Goal: Transaction & Acquisition: Download file/media

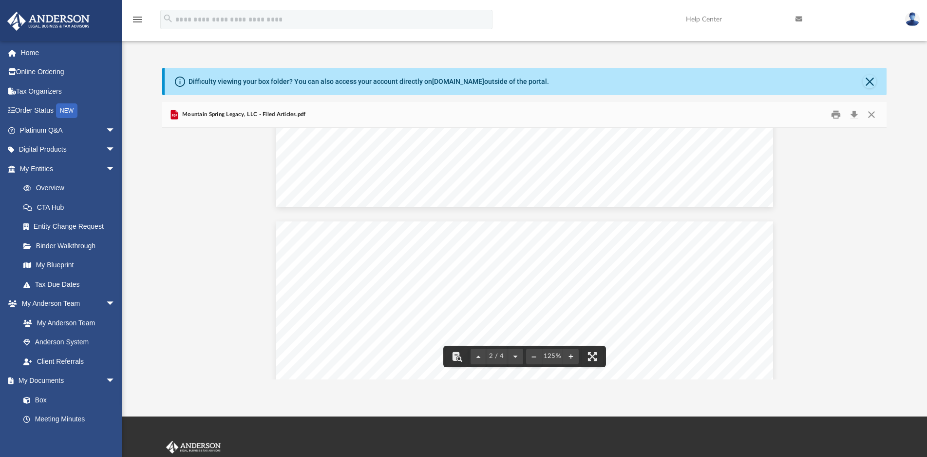
scroll to position [560, 0]
click at [869, 115] on button "Close" at bounding box center [872, 114] width 18 height 15
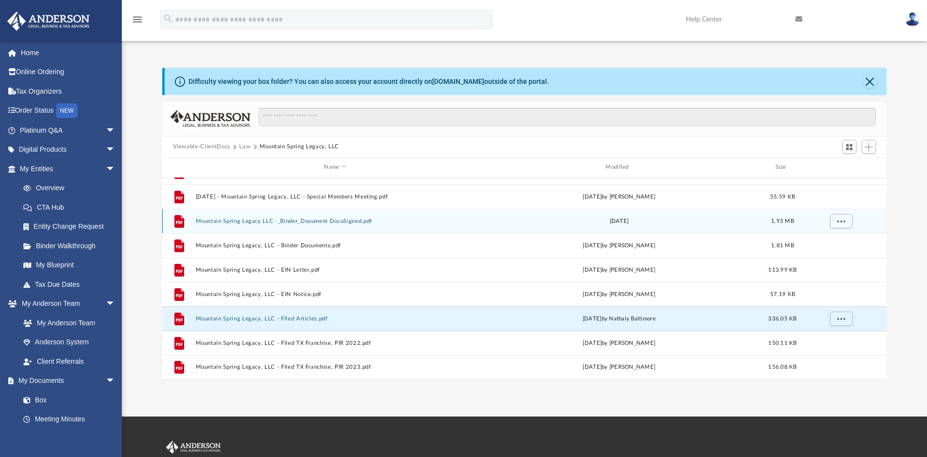
click at [323, 222] on button "Mountain Spring Legacy LLC -_Binder_Document DocuSigned.pdf" at bounding box center [335, 221] width 280 height 6
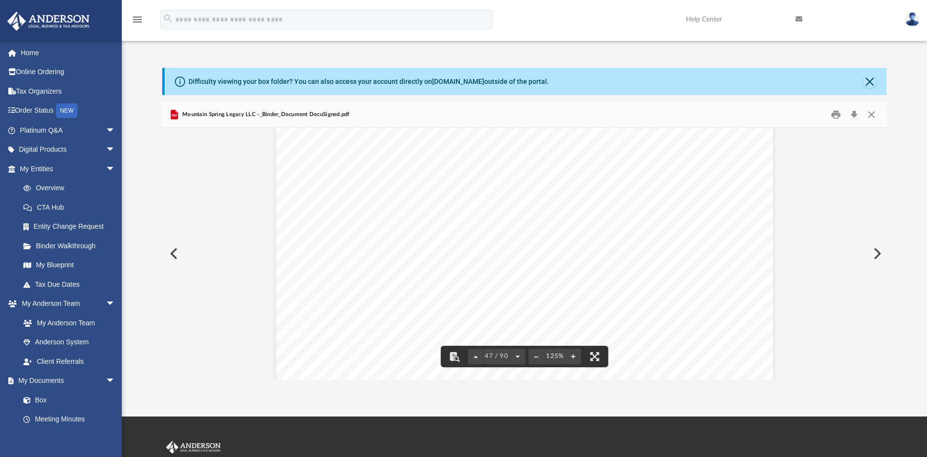
scroll to position [30798, 0]
click at [887, 336] on div "Company Agreement of Mountain Spring Legacy, LLC Page 30 of 46 (a) Consent of t…" at bounding box center [524, 253] width 725 height 251
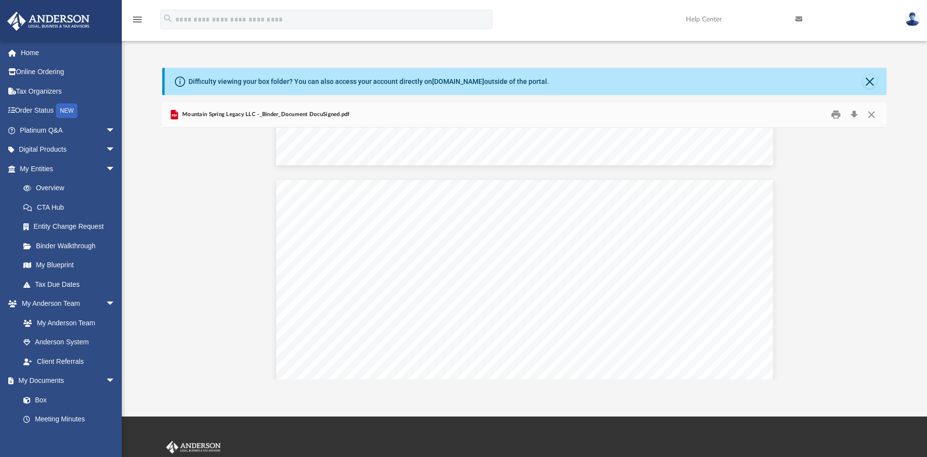
scroll to position [35692, 0]
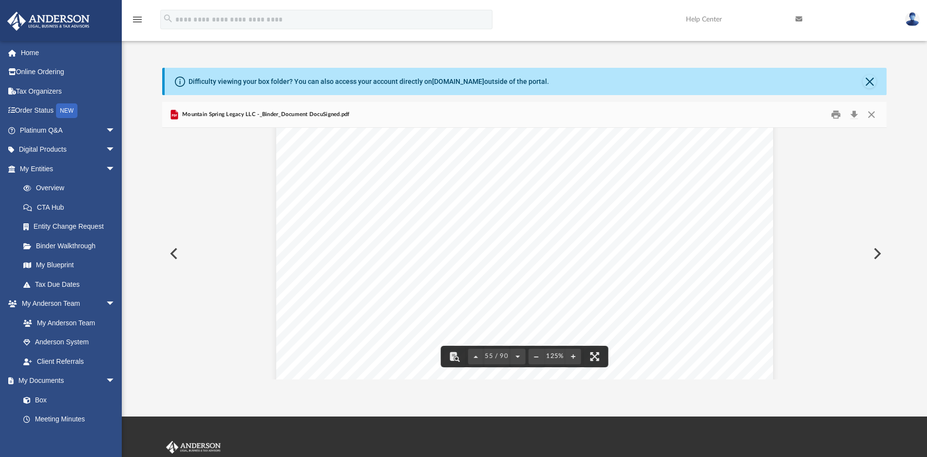
click at [889, 340] on div "Difficulty viewing your box folder? You can also access your account directly o…" at bounding box center [525, 223] width 806 height 311
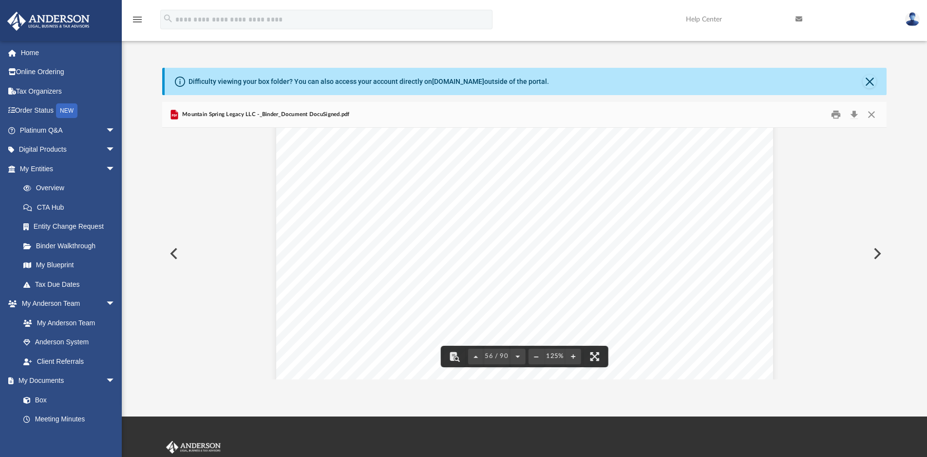
scroll to position [36756, 0]
click at [881, 255] on button "Preview" at bounding box center [876, 253] width 21 height 27
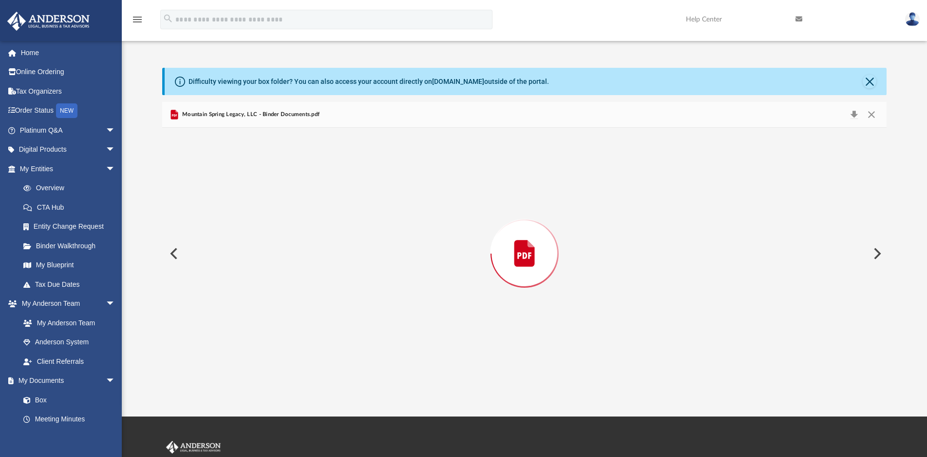
scroll to position [43418, 0]
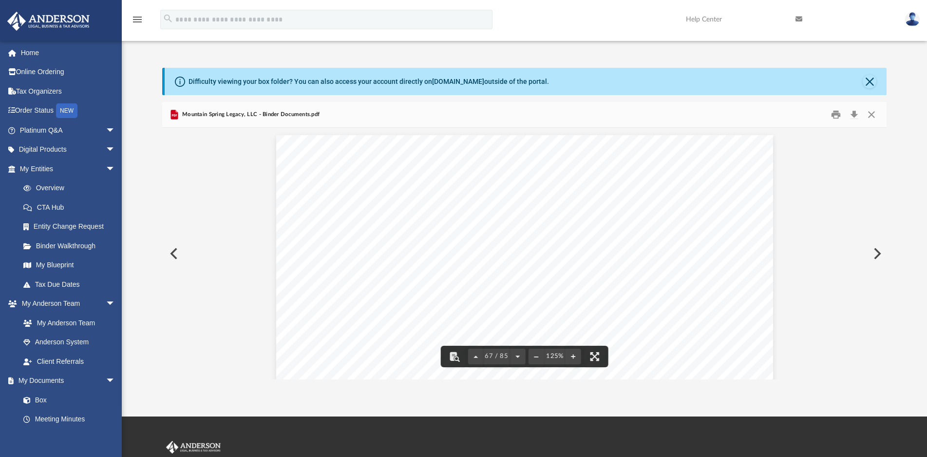
click at [173, 253] on button "Preview" at bounding box center [172, 253] width 21 height 27
click at [869, 115] on button "Close" at bounding box center [872, 114] width 18 height 15
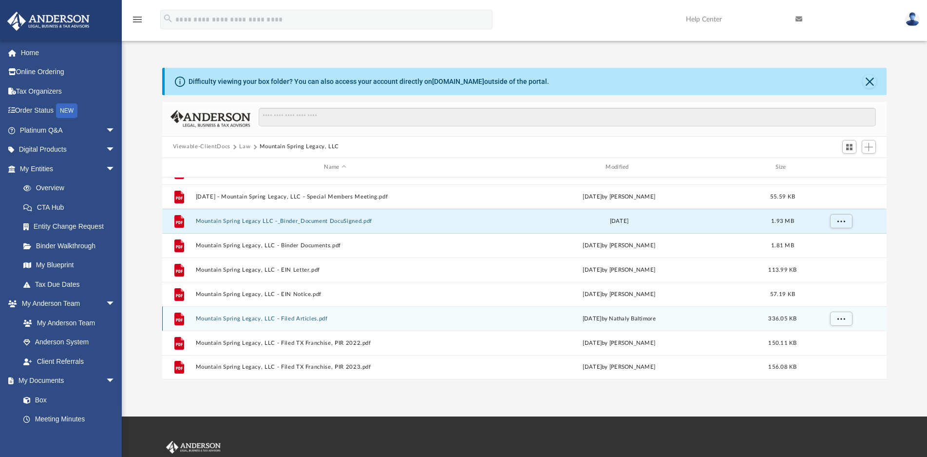
click at [270, 315] on button "Mountain Spring Legacy, LLC - Filed Articles.pdf" at bounding box center [335, 318] width 280 height 6
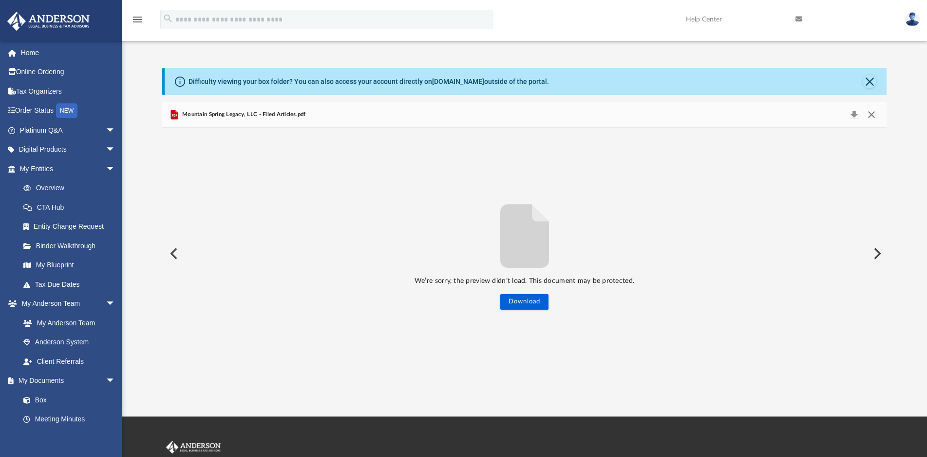
click at [873, 118] on button "Close" at bounding box center [872, 115] width 18 height 14
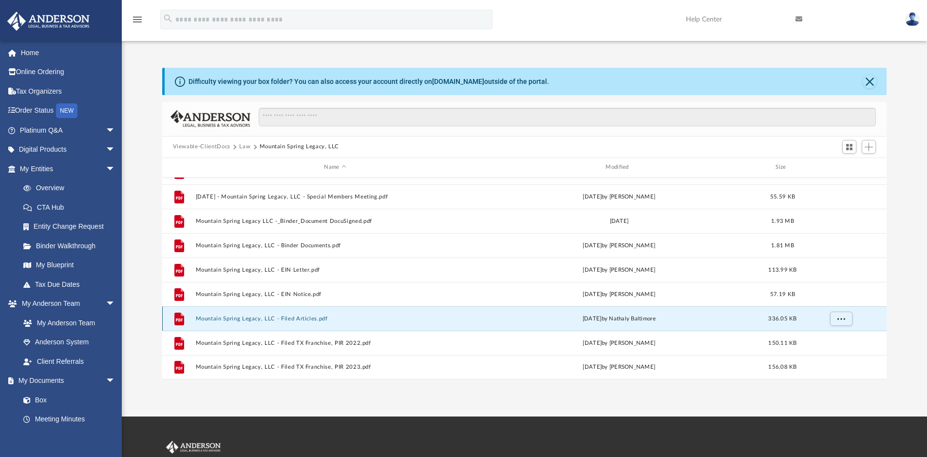
click at [219, 319] on button "Mountain Spring Legacy, LLC - Filed Articles.pdf" at bounding box center [335, 318] width 280 height 6
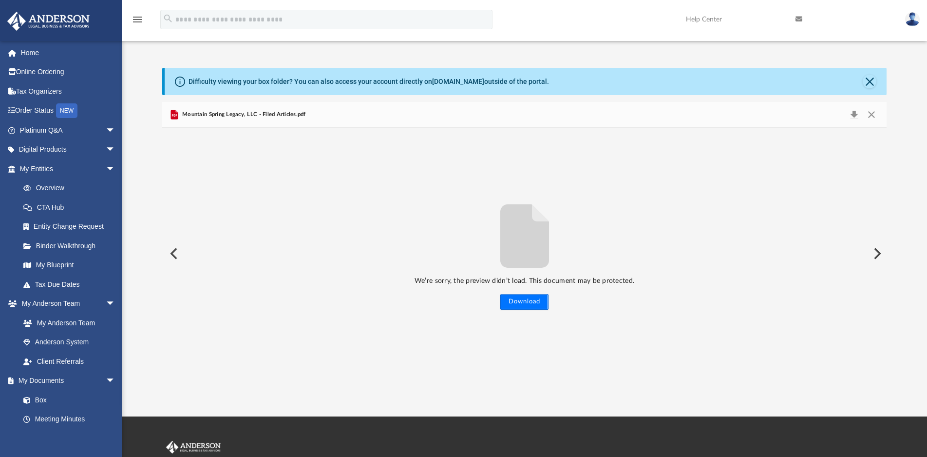
click at [504, 305] on button "Download" at bounding box center [524, 302] width 48 height 16
click at [871, 116] on button "Close" at bounding box center [872, 115] width 18 height 14
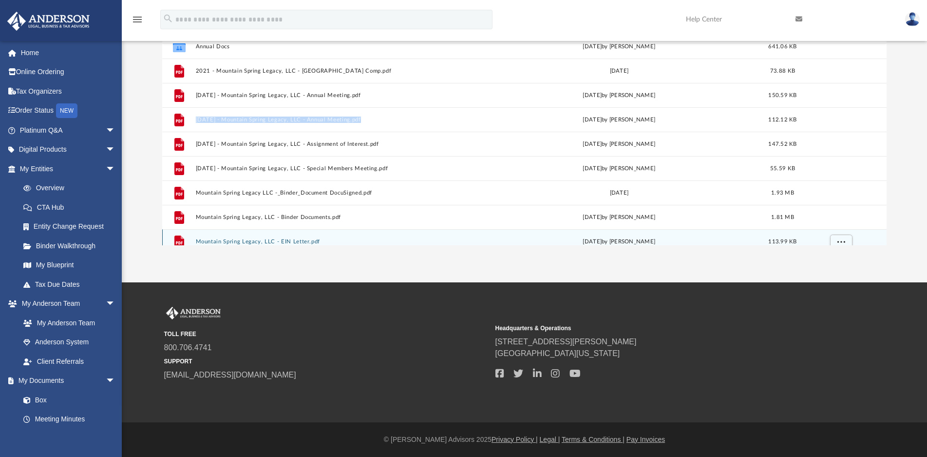
scroll to position [0, 0]
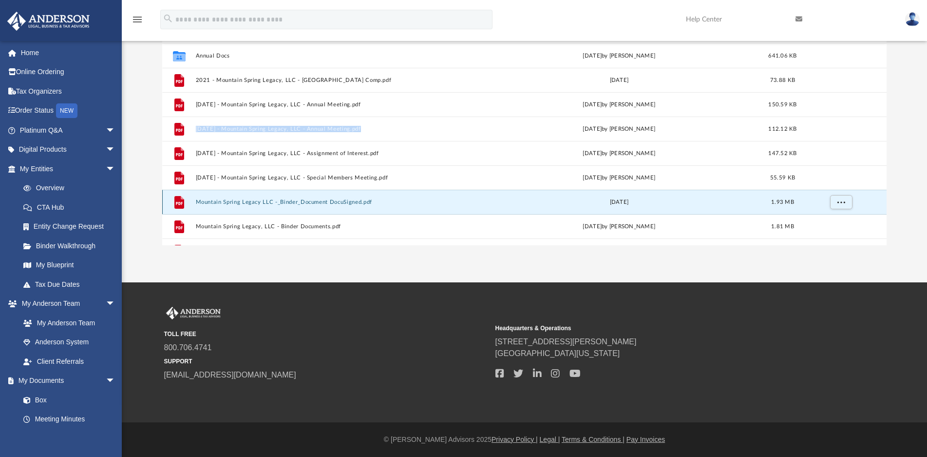
click at [308, 204] on button "Mountain Spring Legacy LLC -_Binder_Document DocuSigned.pdf" at bounding box center [335, 202] width 280 height 6
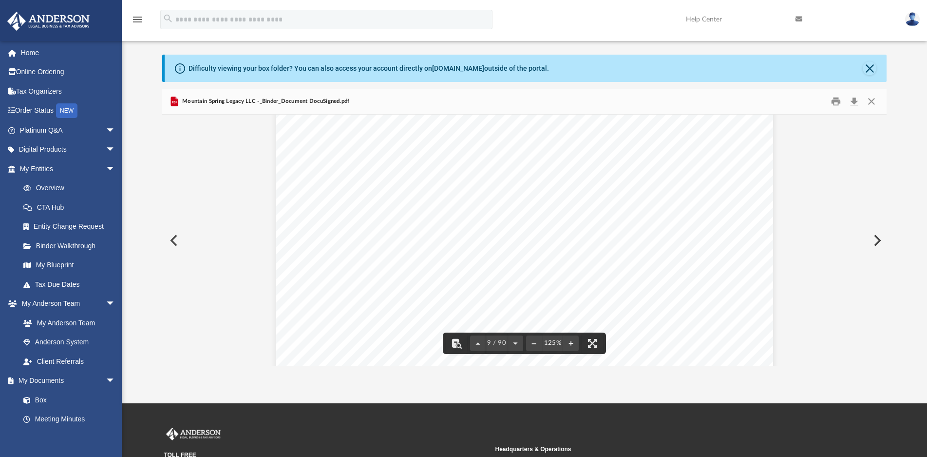
scroll to position [5987, 0]
